Goal: Navigation & Orientation: Find specific page/section

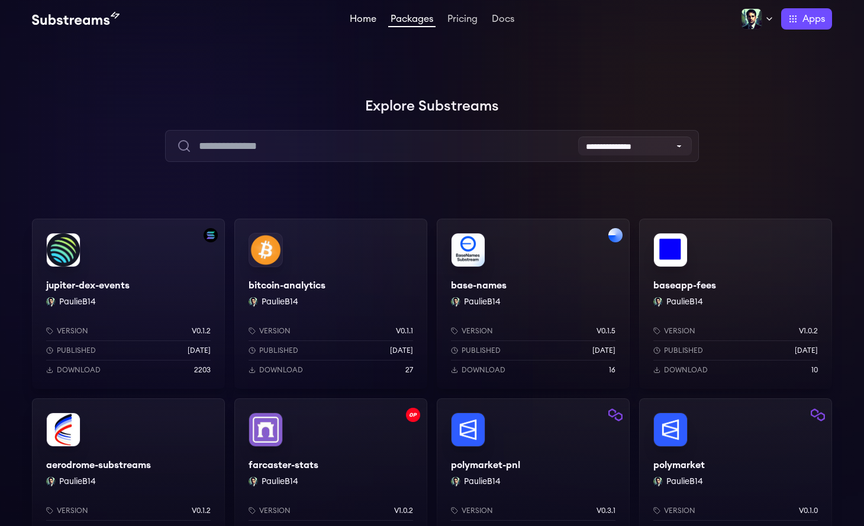
click at [366, 22] on link "Home" at bounding box center [362, 20] width 31 height 12
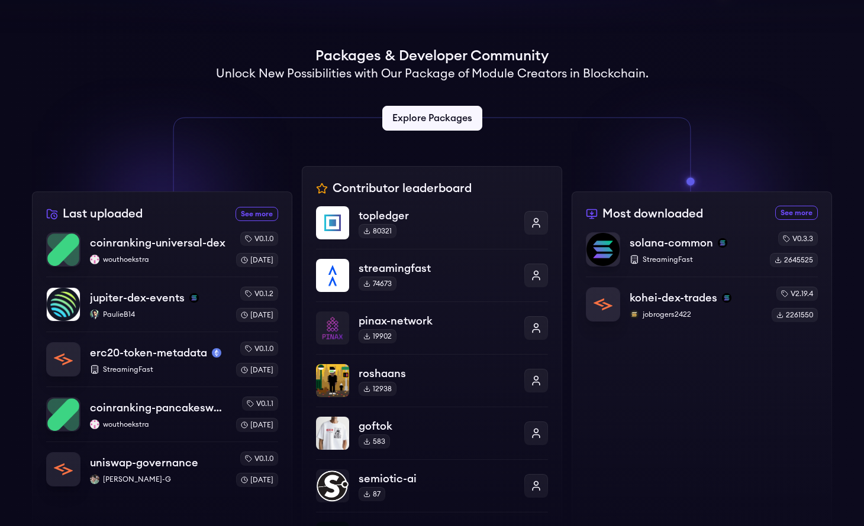
scroll to position [418, 0]
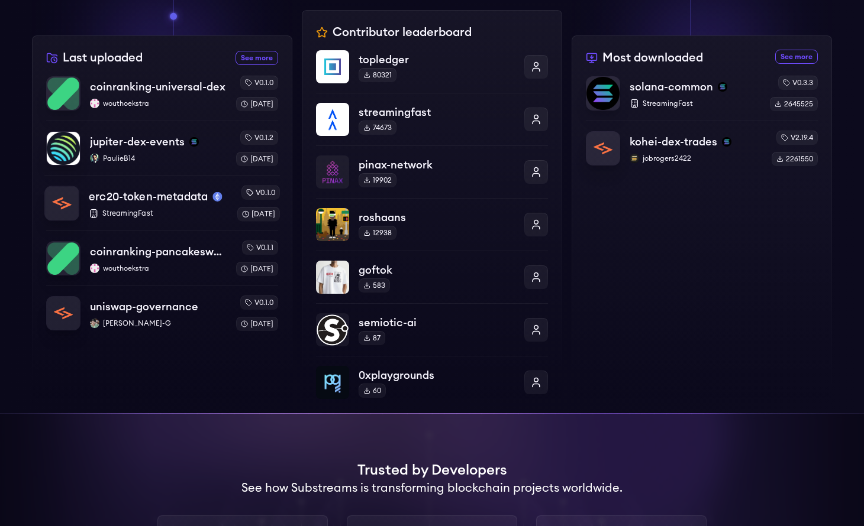
click at [169, 214] on p "StreamingFast" at bounding box center [158, 213] width 138 height 9
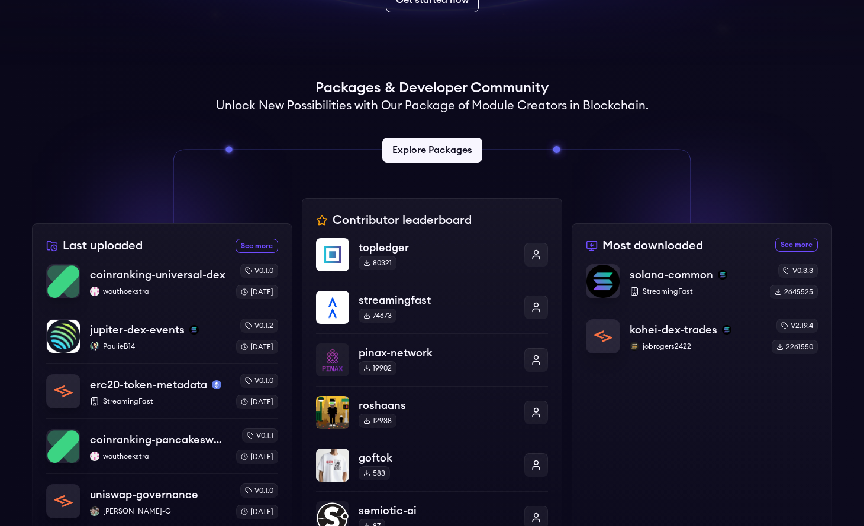
scroll to position [38, 0]
